Goal: Navigation & Orientation: Find specific page/section

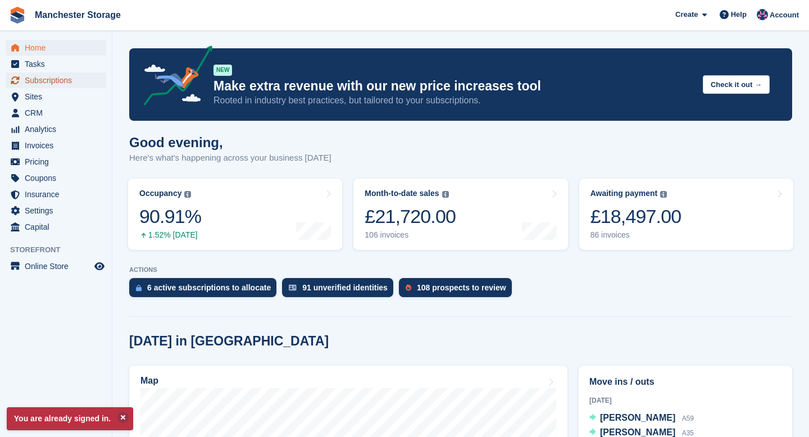
click at [52, 83] on span "Subscriptions" at bounding box center [58, 80] width 67 height 16
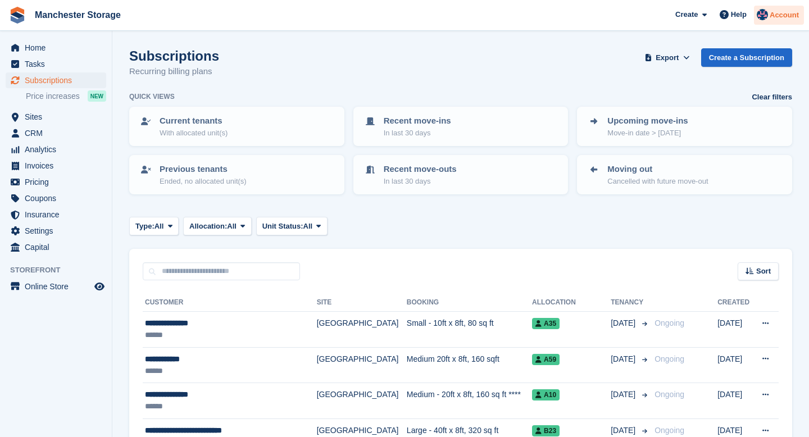
click at [787, 10] on span "Account" at bounding box center [783, 15] width 29 height 11
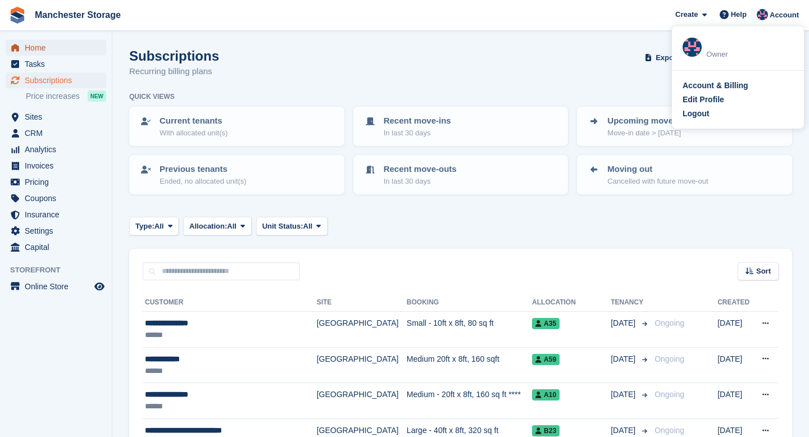
click at [30, 49] on span "Home" at bounding box center [58, 48] width 67 height 16
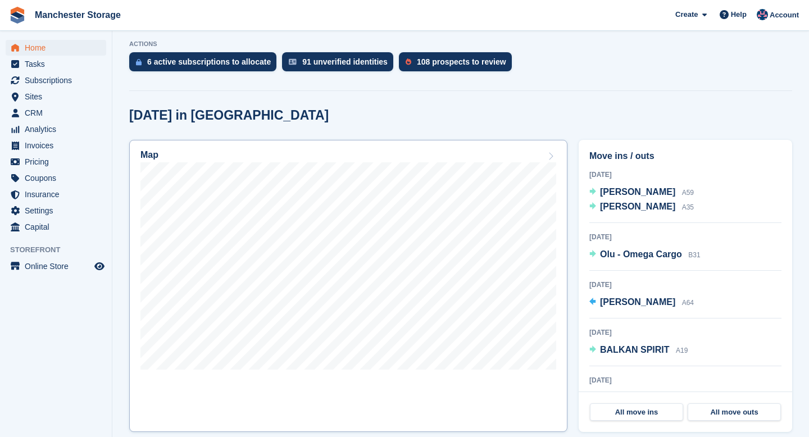
scroll to position [211, 0]
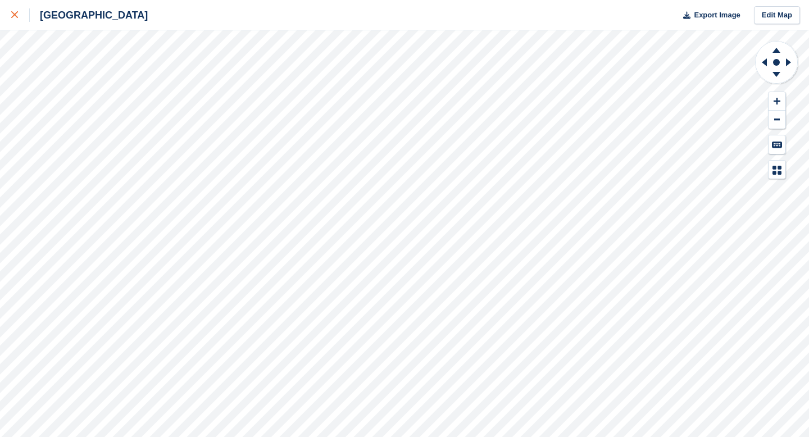
click at [29, 23] on link at bounding box center [15, 15] width 30 height 30
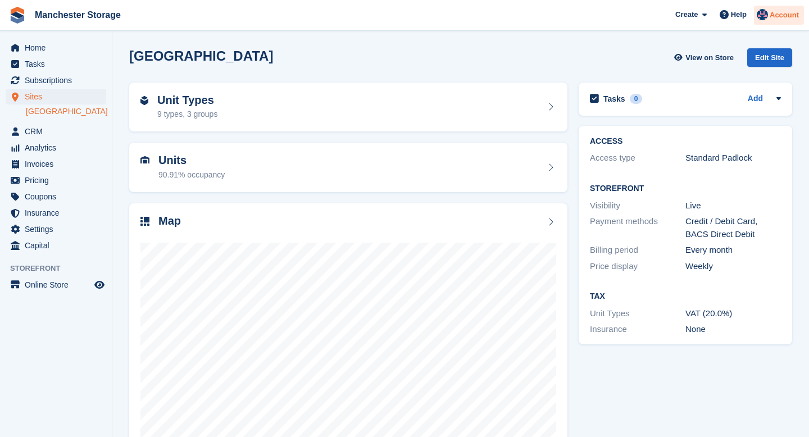
click at [788, 12] on span "Account" at bounding box center [783, 15] width 29 height 11
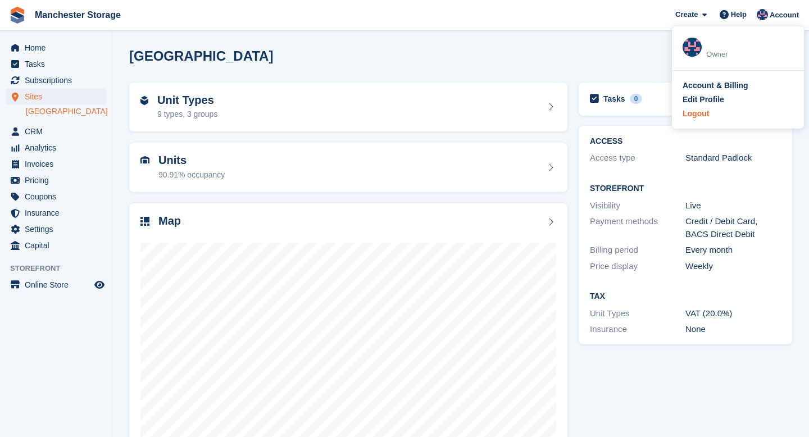
click at [697, 116] on div "Logout" at bounding box center [695, 114] width 26 height 12
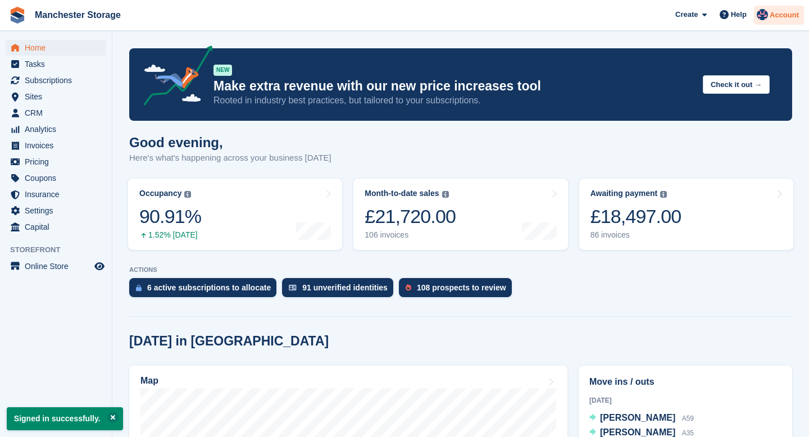
click at [774, 17] on span "Account" at bounding box center [783, 15] width 29 height 11
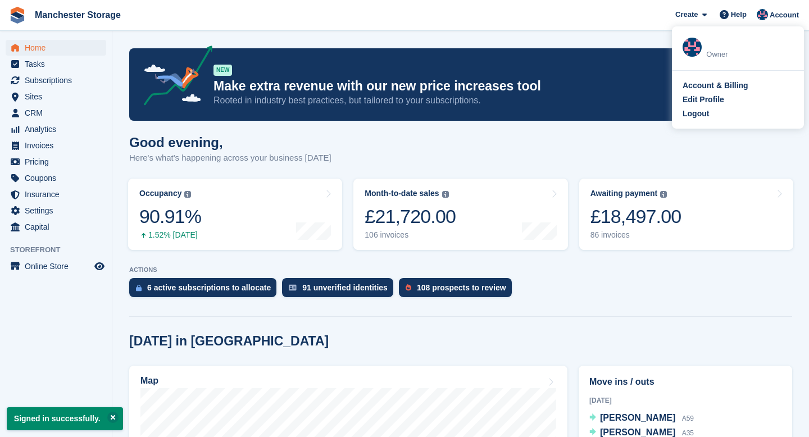
click at [705, 106] on div "Account & Billing Edit Profile Logout" at bounding box center [738, 100] width 132 height 58
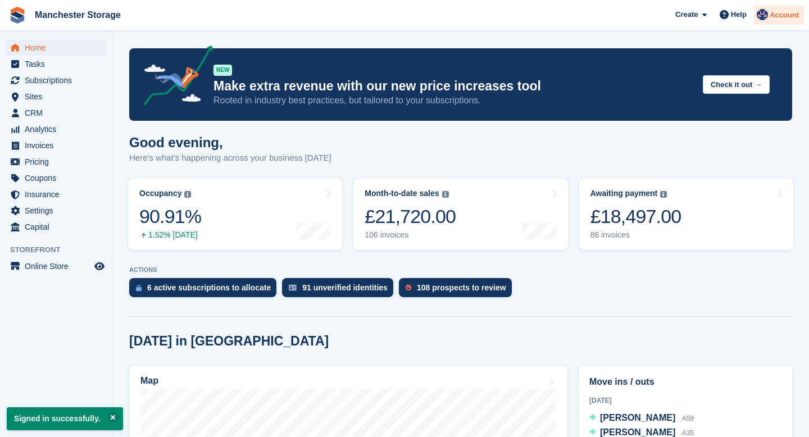
click at [781, 13] on span "Account" at bounding box center [783, 15] width 29 height 11
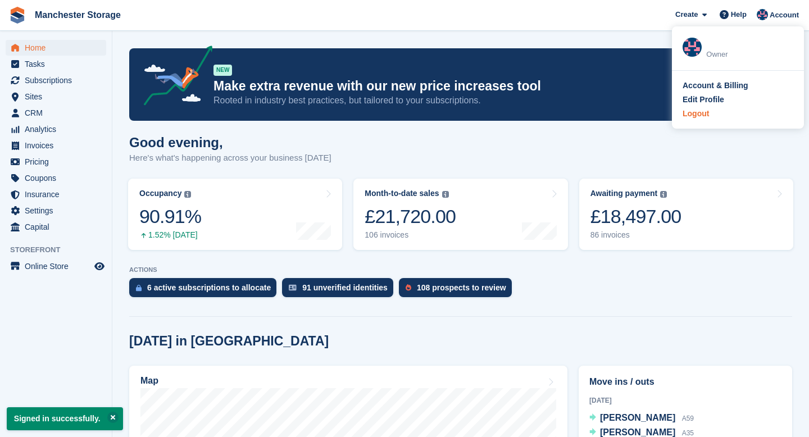
click at [691, 111] on div "Logout" at bounding box center [695, 114] width 26 height 12
